Goal: Transaction & Acquisition: Purchase product/service

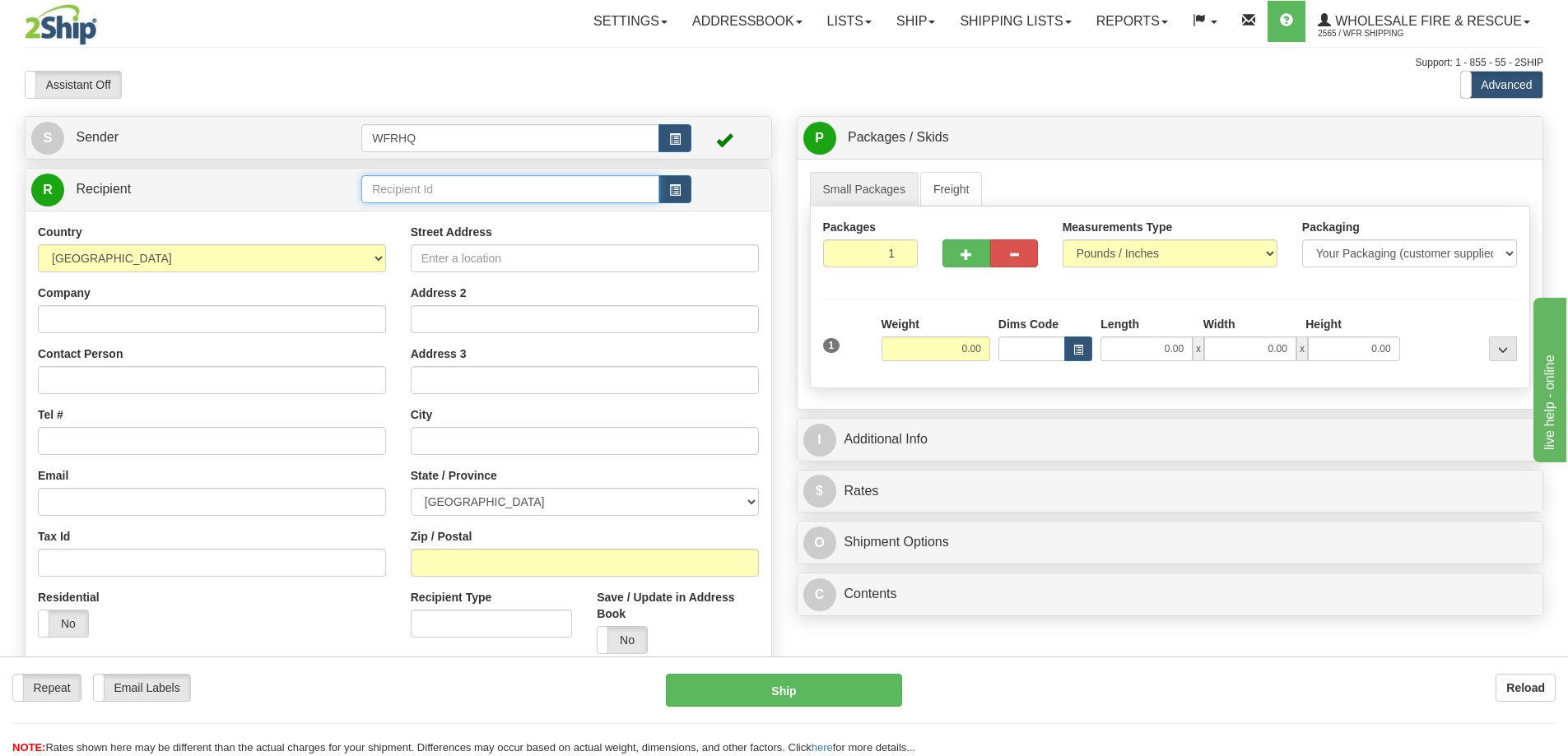
click at [401, 182] on input "text" at bounding box center [510, 189] width 298 height 28
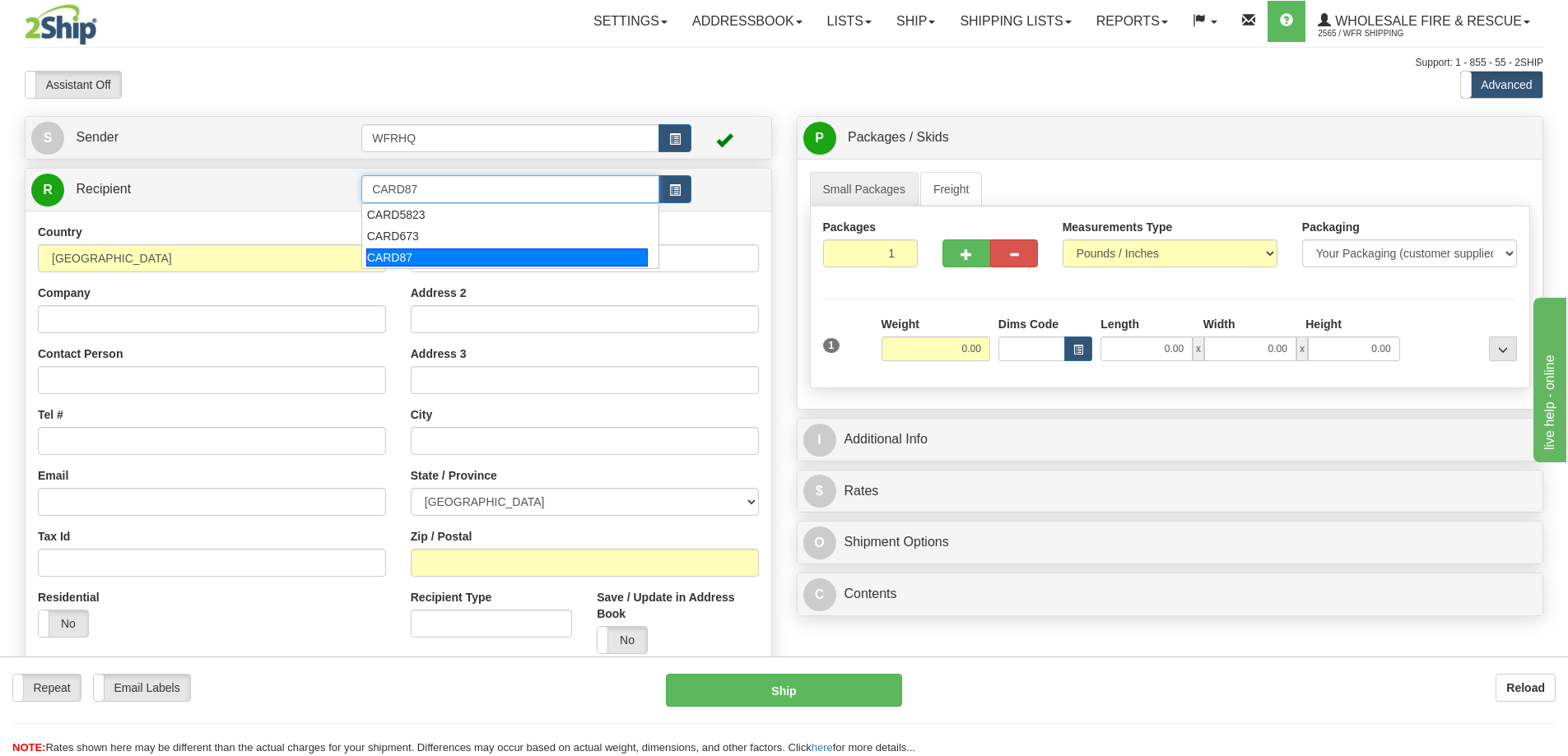
type input "CARD87"
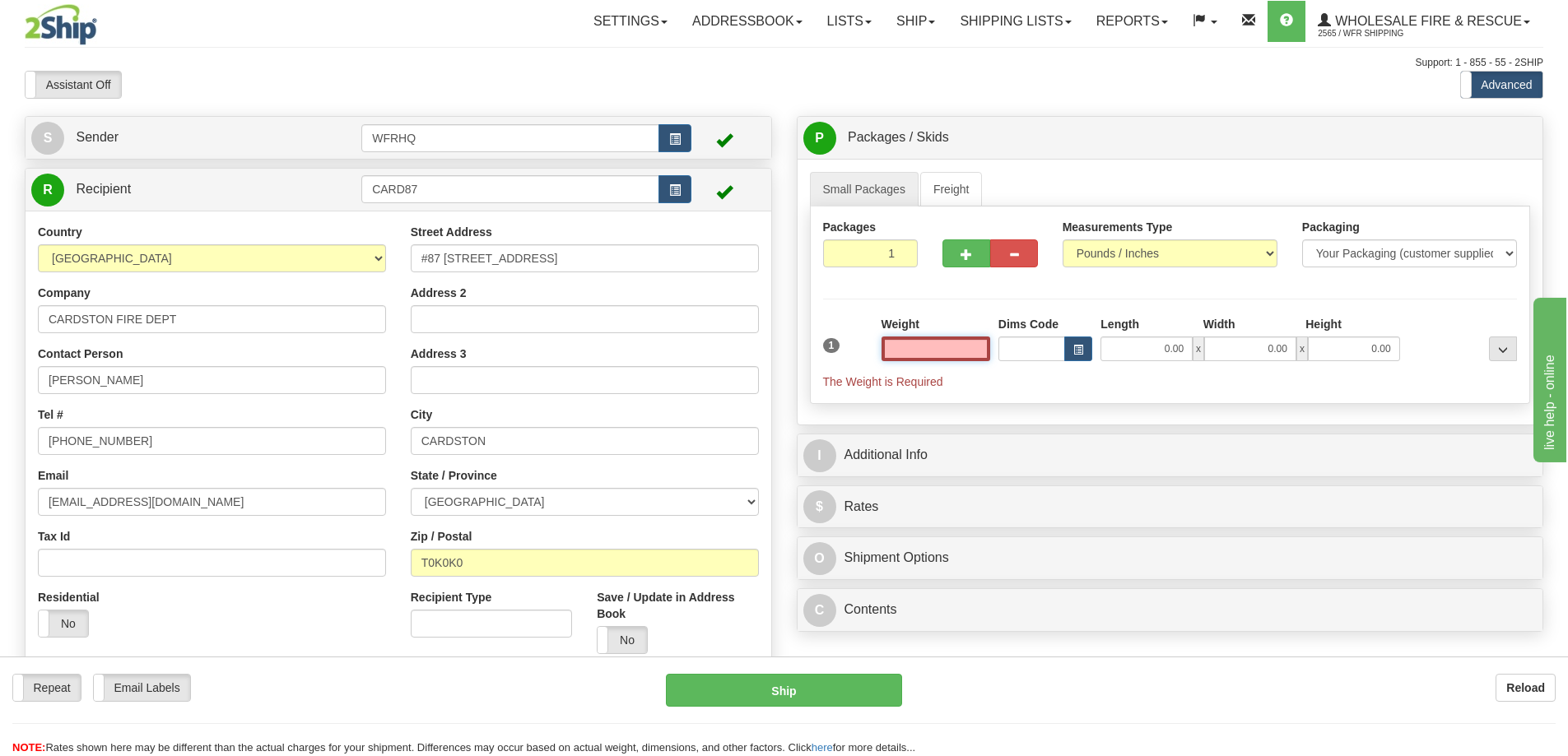
click at [939, 343] on input "text" at bounding box center [935, 349] width 109 height 25
click at [970, 354] on input "text" at bounding box center [935, 349] width 109 height 25
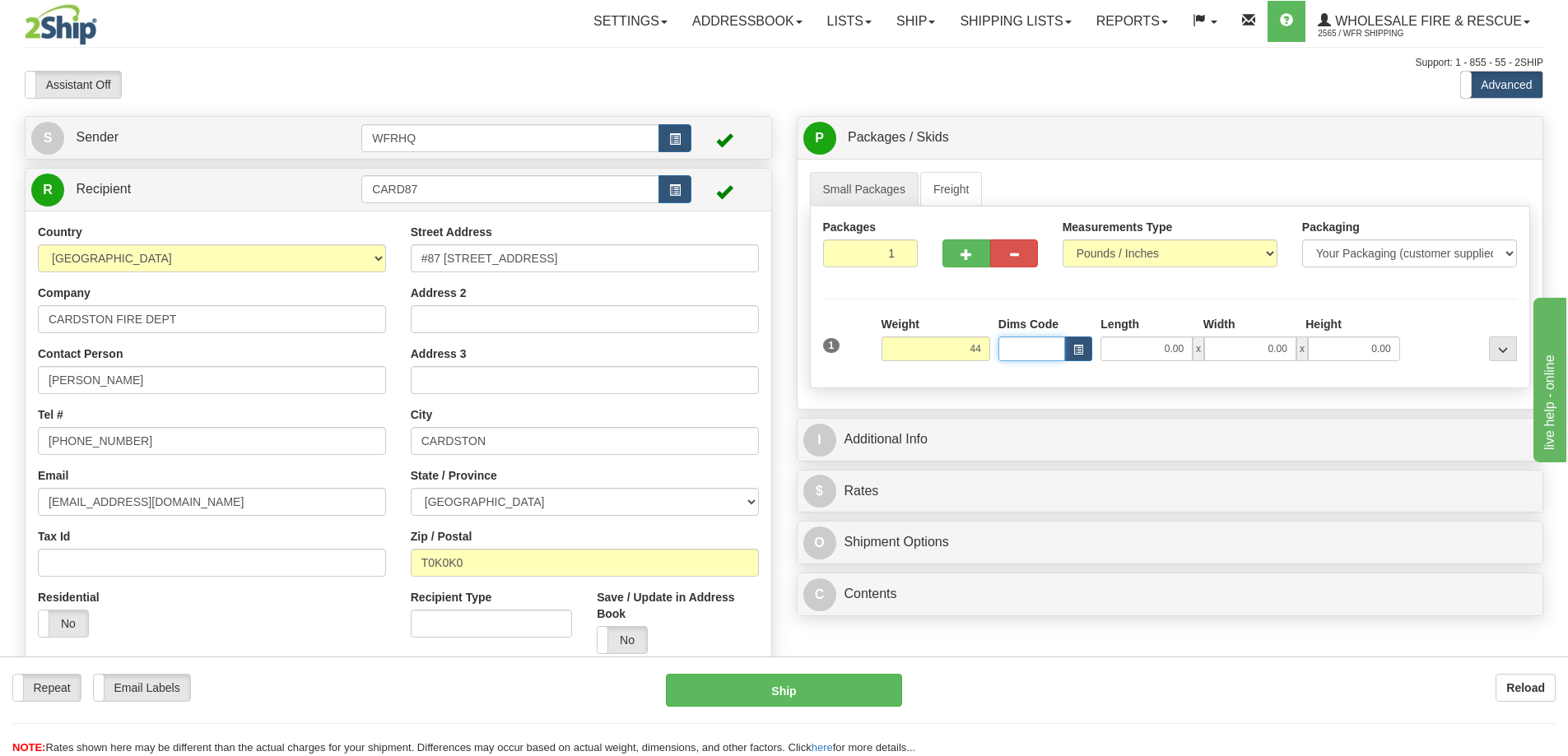
type input "44.00"
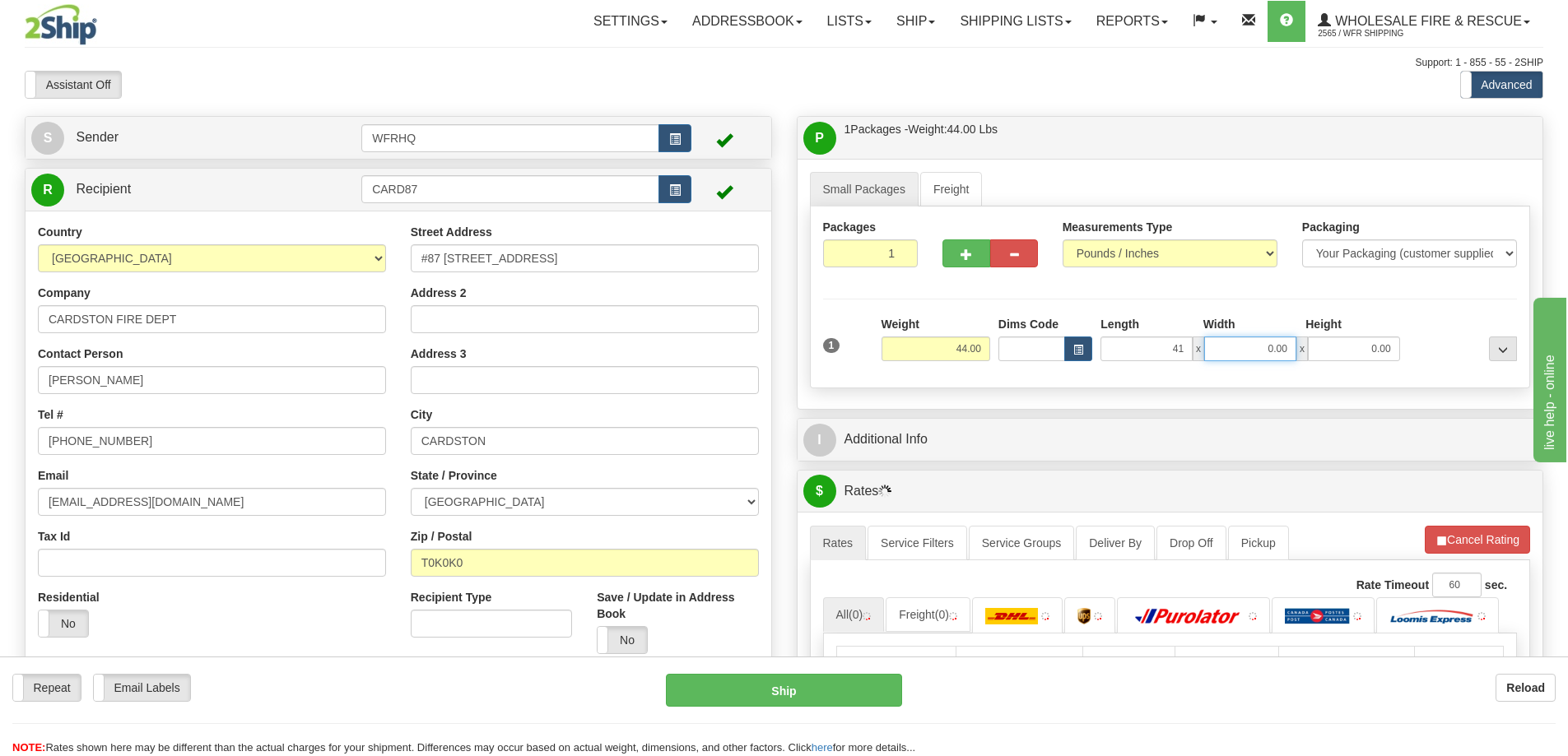
type input "41.00"
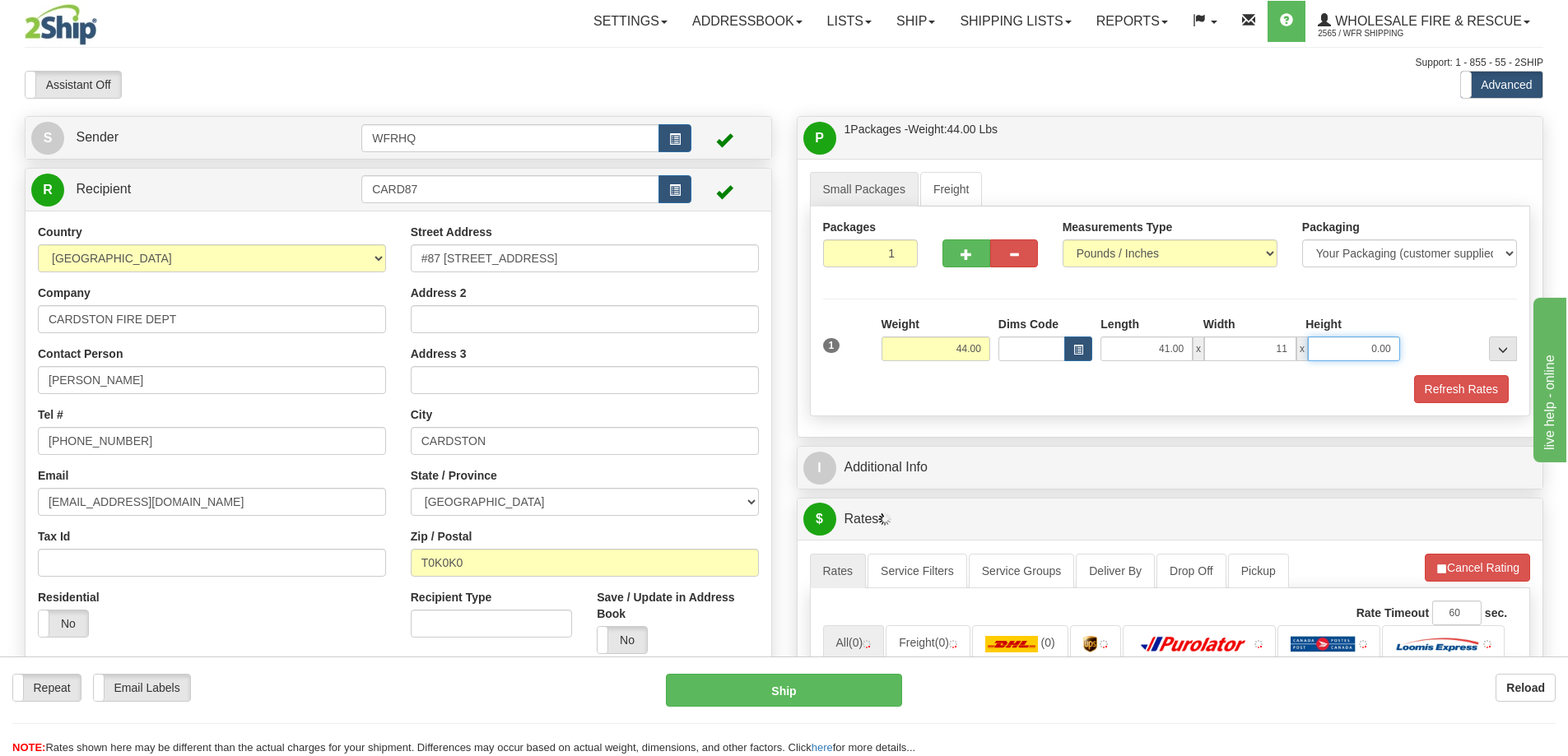
type input "11.00"
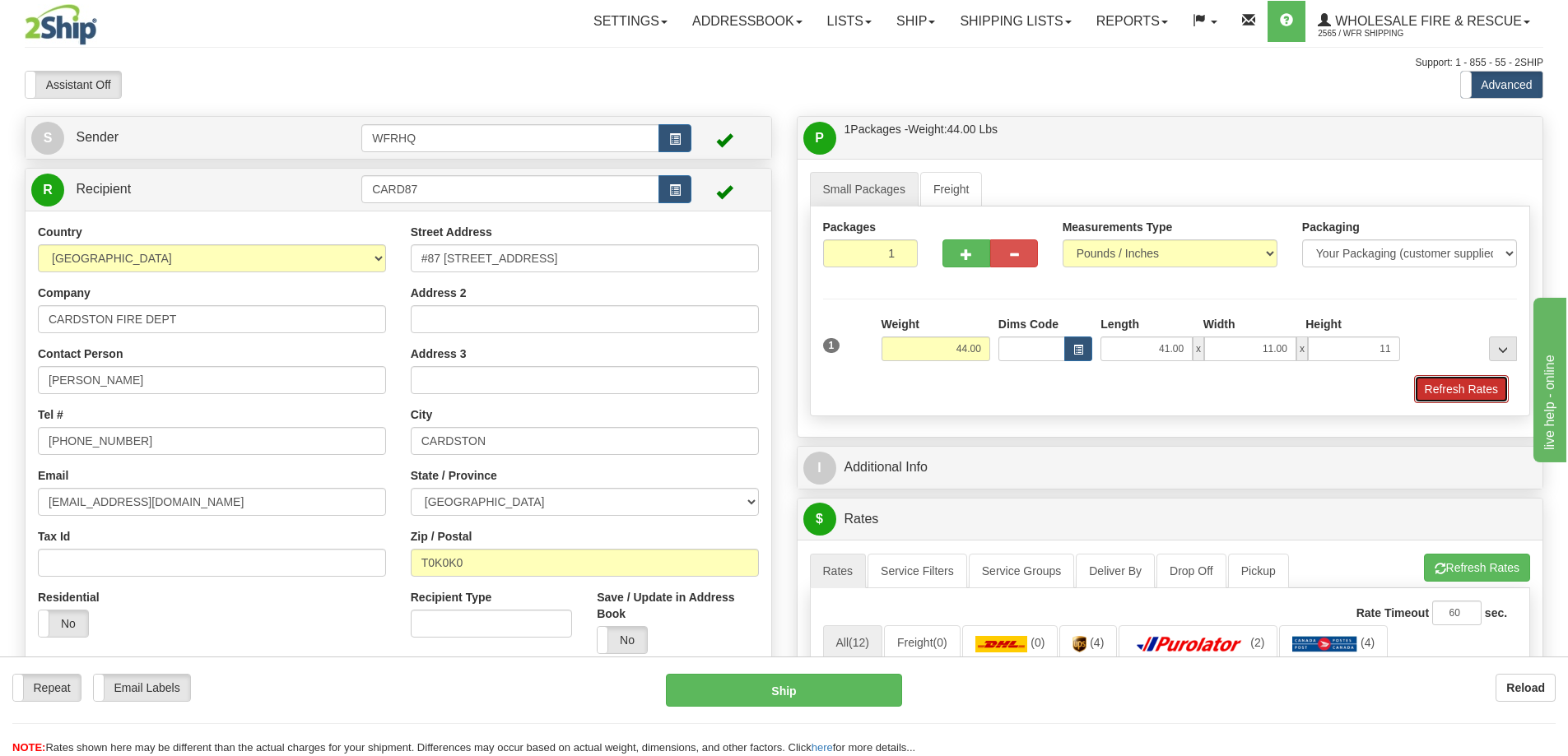
type input "11.00"
click at [1480, 384] on button "Refresh Rates" at bounding box center [1461, 390] width 95 height 28
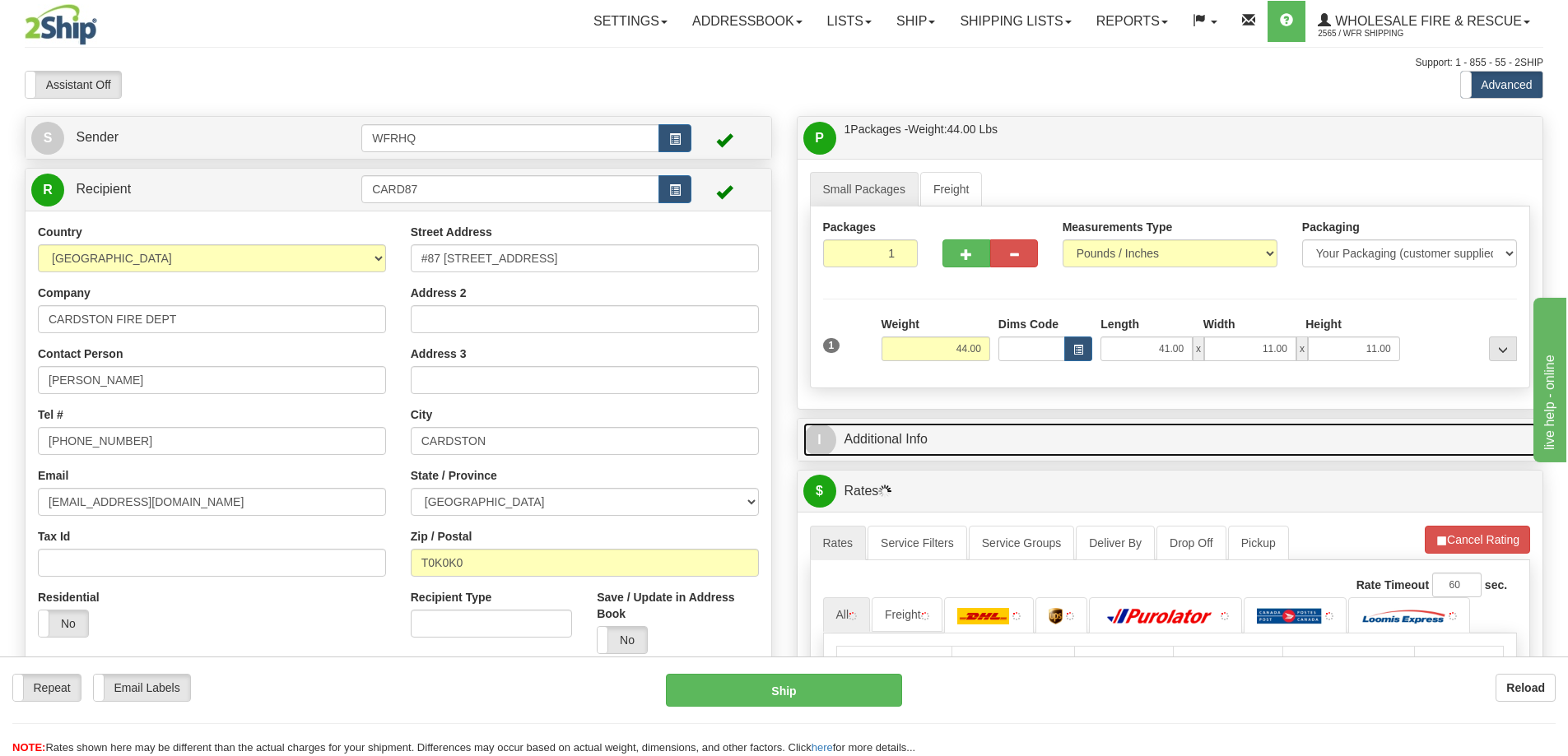
click at [1190, 453] on link "I Additional Info" at bounding box center [1169, 439] width 734 height 34
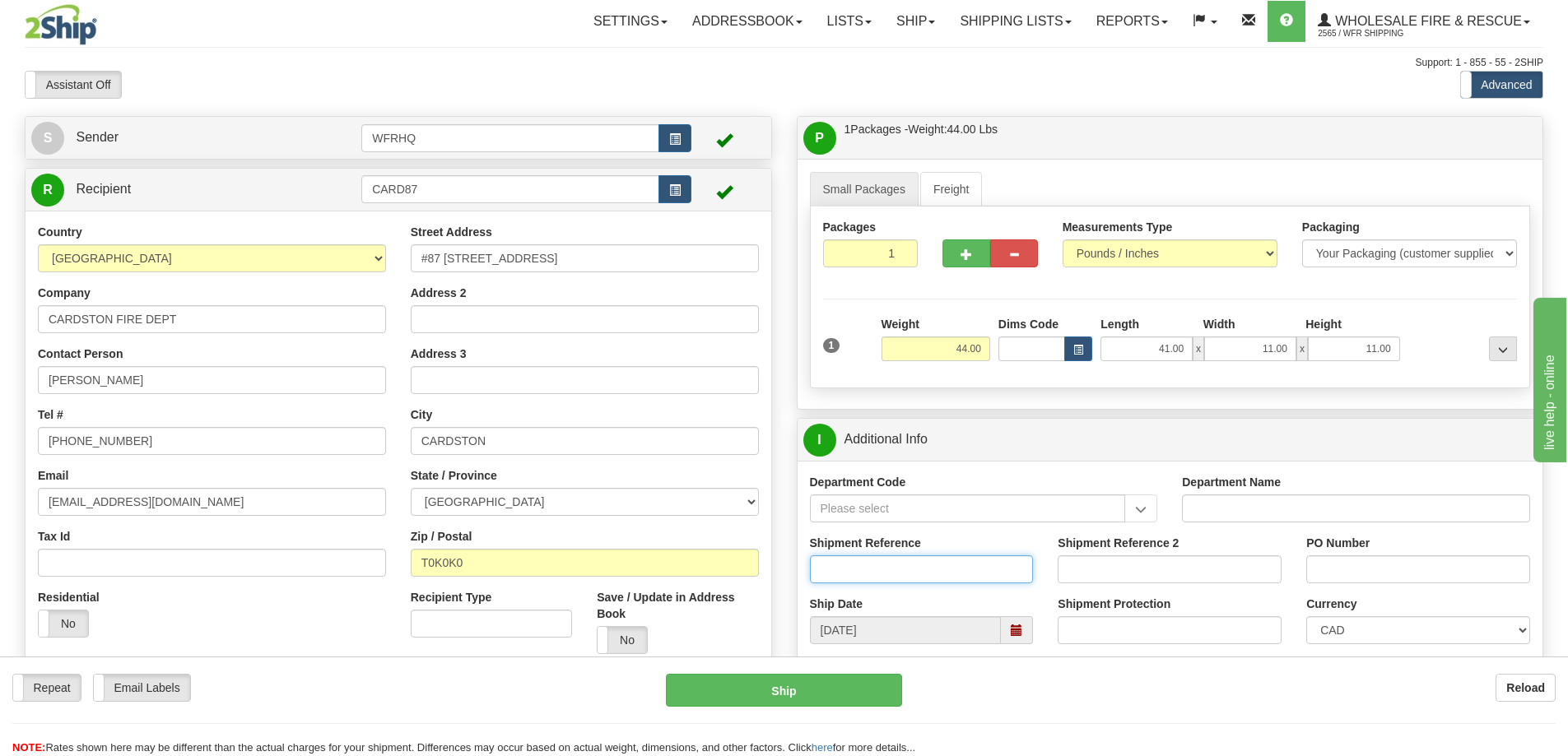
click at [915, 575] on input "Shipment Reference" at bounding box center [922, 569] width 224 height 28
type input "S43838-28785"
type input "[PERSON_NAME]"
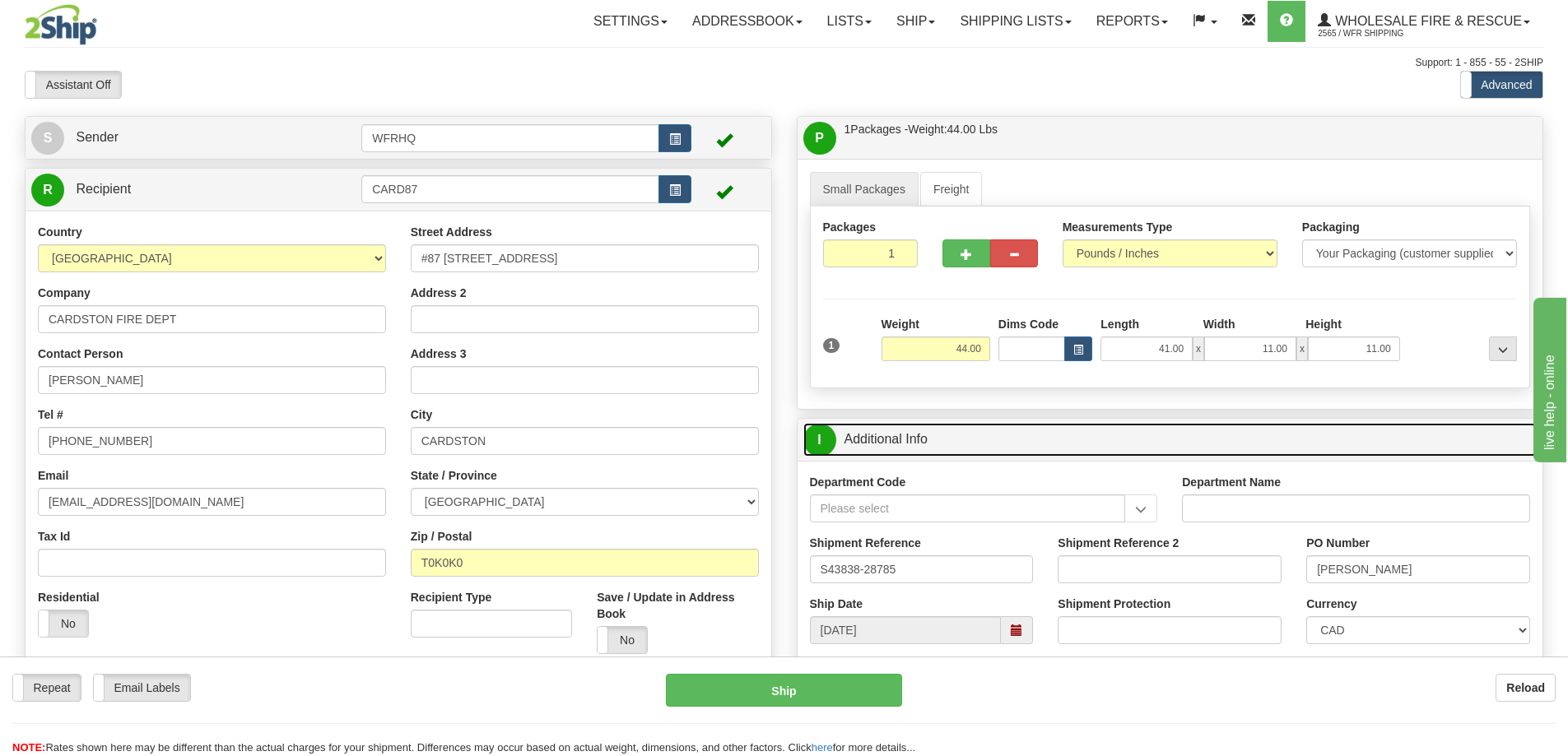
drag, startPoint x: 1130, startPoint y: 451, endPoint x: 1130, endPoint y: 430, distance: 21.0
click at [1130, 451] on link "I Additional Info" at bounding box center [1169, 439] width 734 height 34
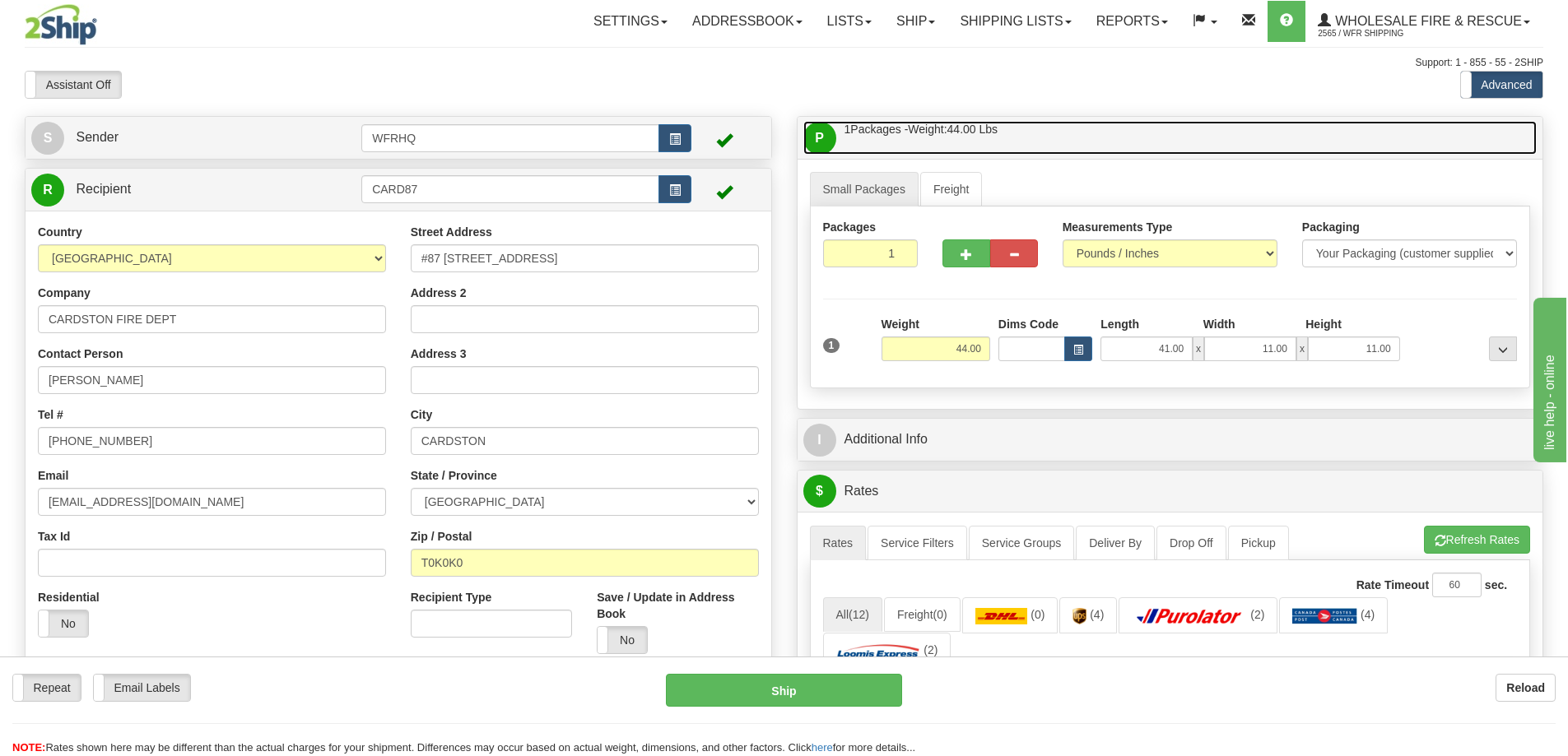
click at [1129, 139] on link "P Packages / Skids 1 Packages - Weight: 44.00 Lbs 1 Skids - Weight: NaN Lbs" at bounding box center [1169, 137] width 734 height 34
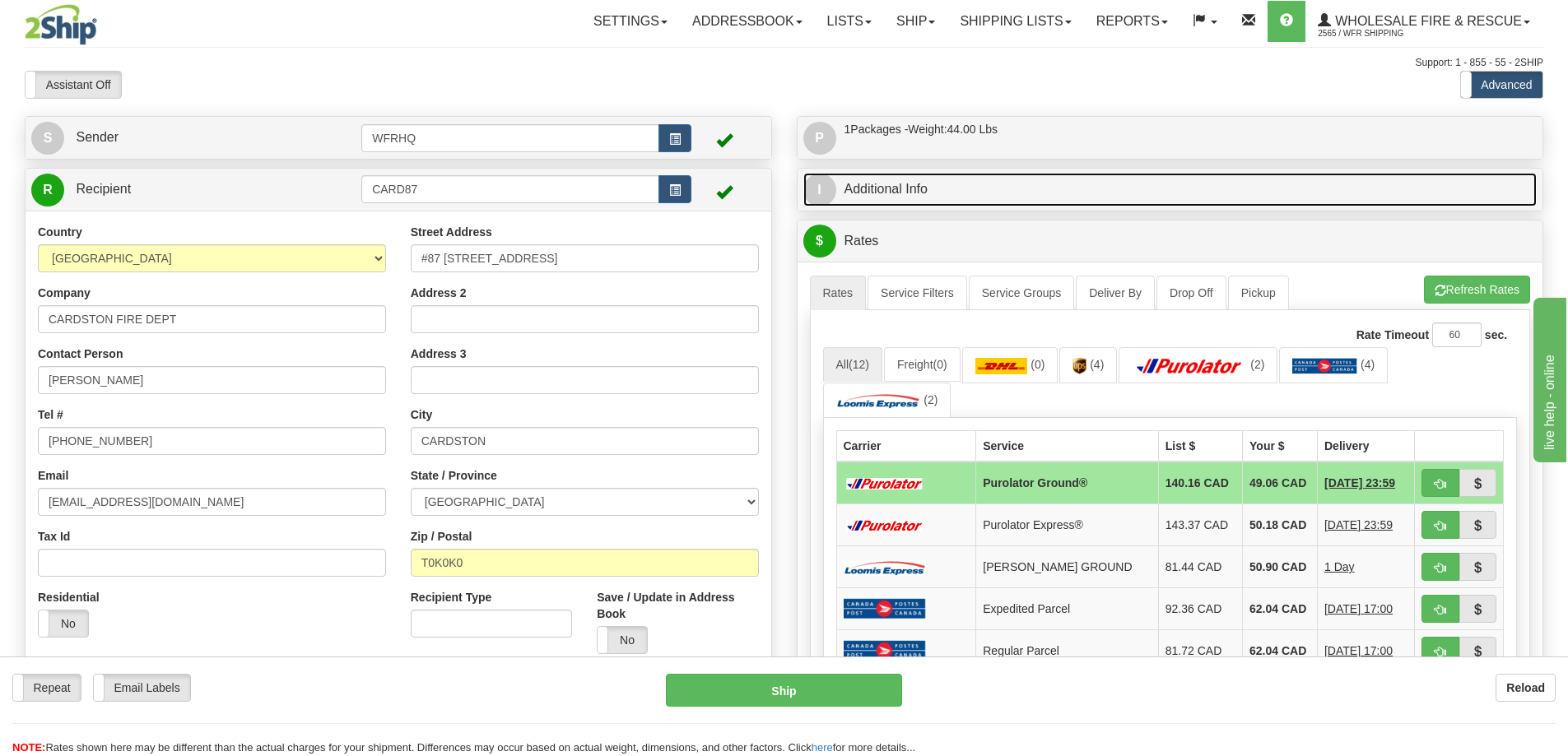
click at [917, 204] on link "I Additional Info" at bounding box center [1169, 190] width 734 height 34
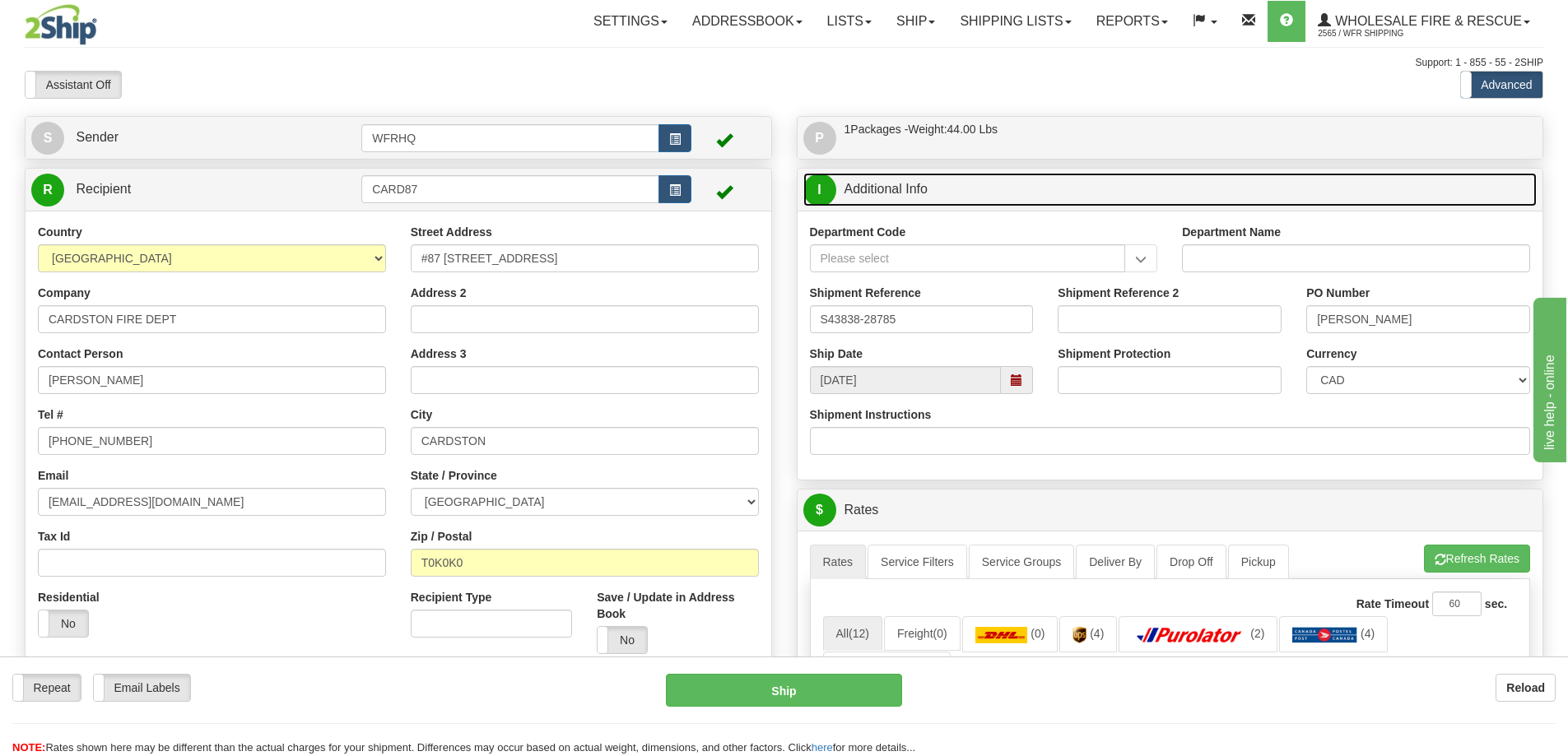
click at [917, 204] on link "I Additional Info" at bounding box center [1169, 190] width 734 height 34
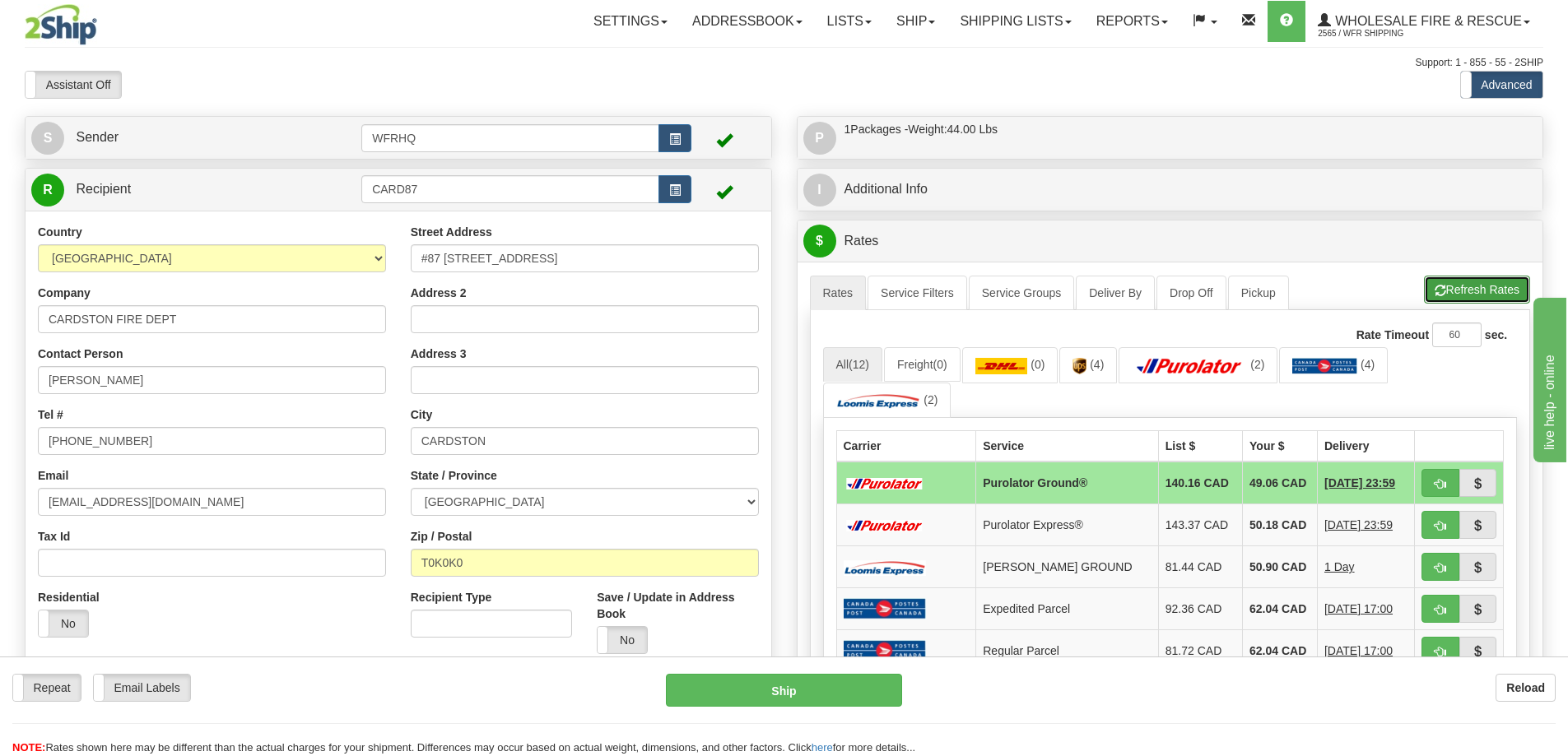
click at [1471, 288] on button "Refresh Rates" at bounding box center [1476, 289] width 106 height 28
click at [1444, 484] on span "button" at bounding box center [1440, 484] width 12 height 11
type input "260"
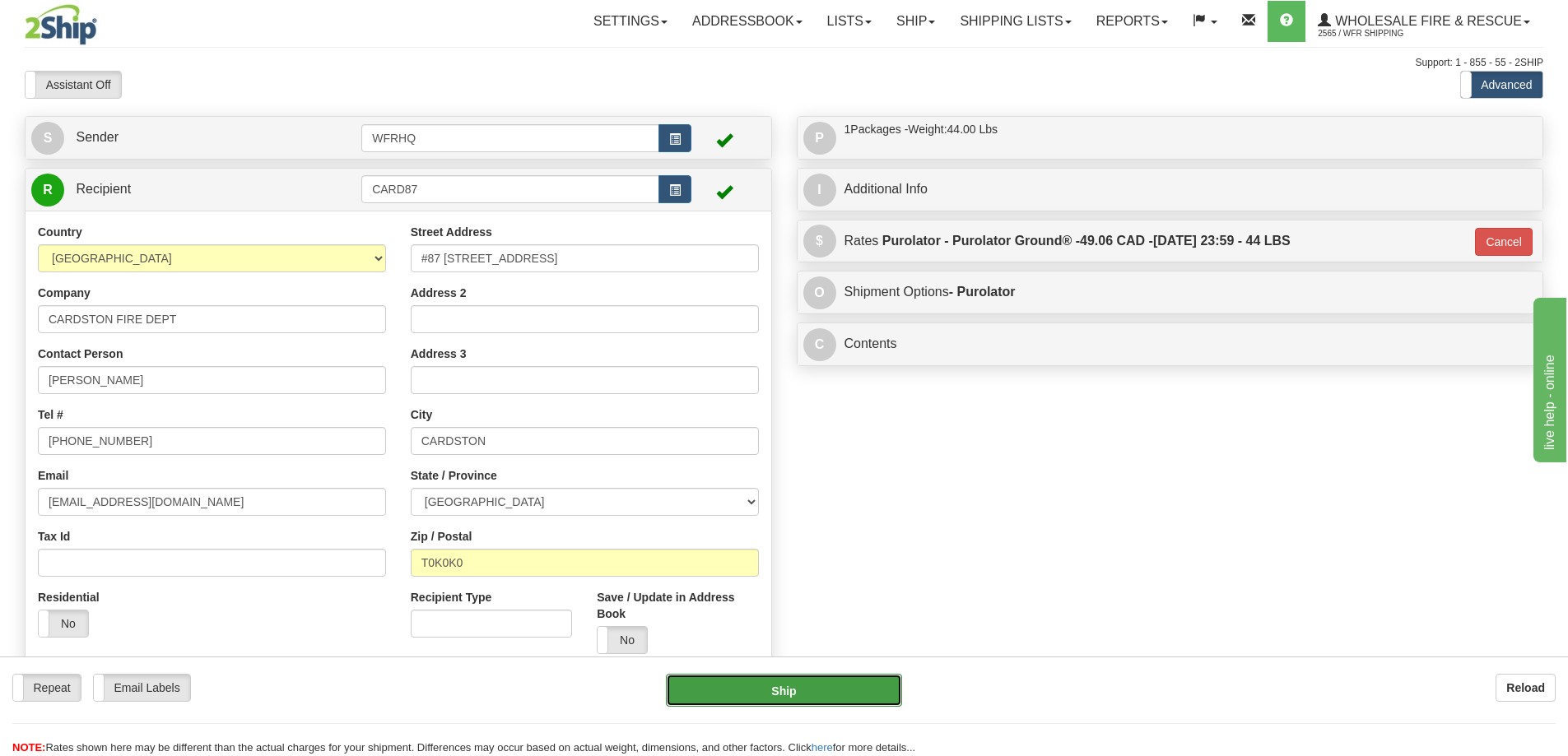
click at [809, 691] on button "Ship" at bounding box center [784, 691] width 237 height 33
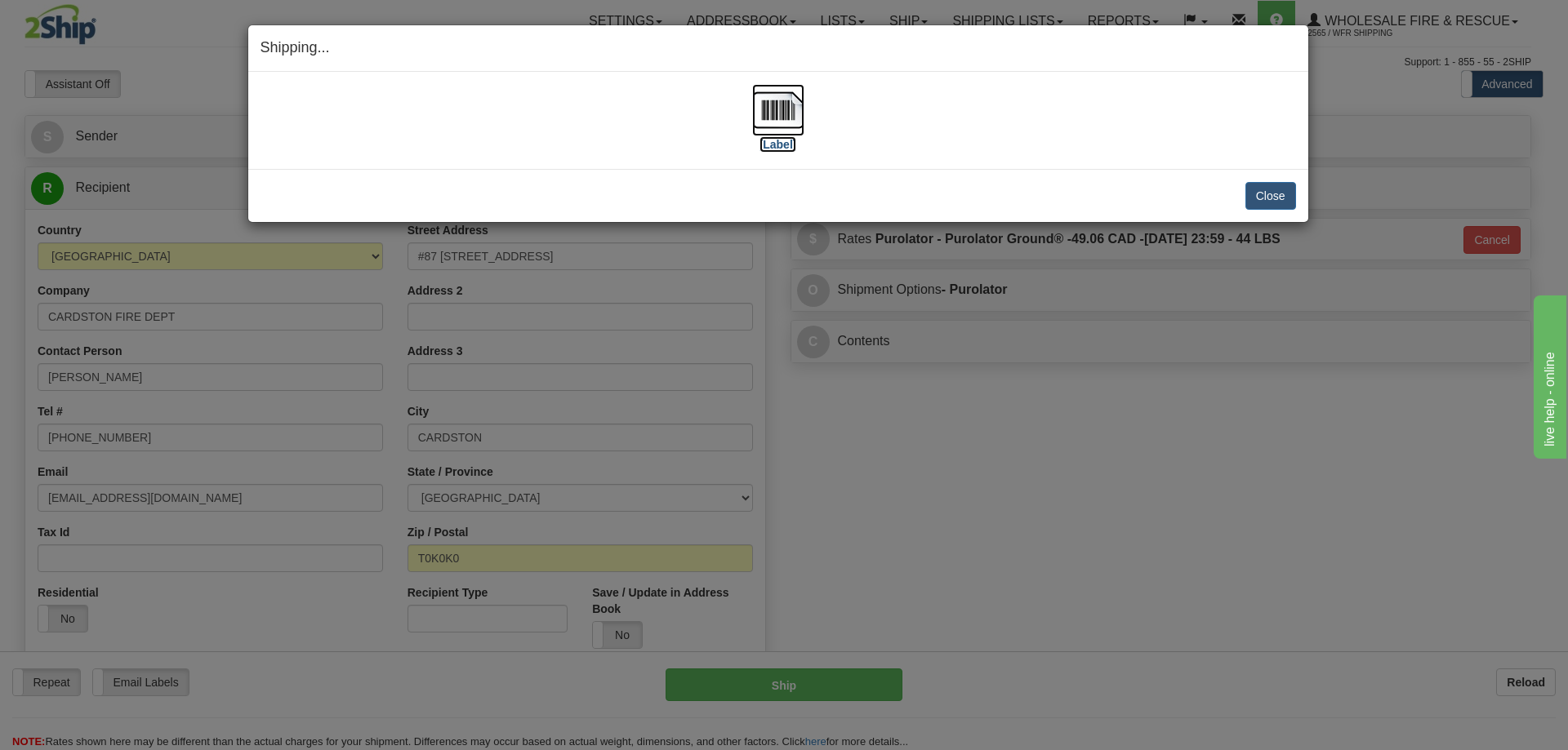
click at [781, 103] on img at bounding box center [778, 110] width 52 height 52
